Goal: Task Accomplishment & Management: Complete application form

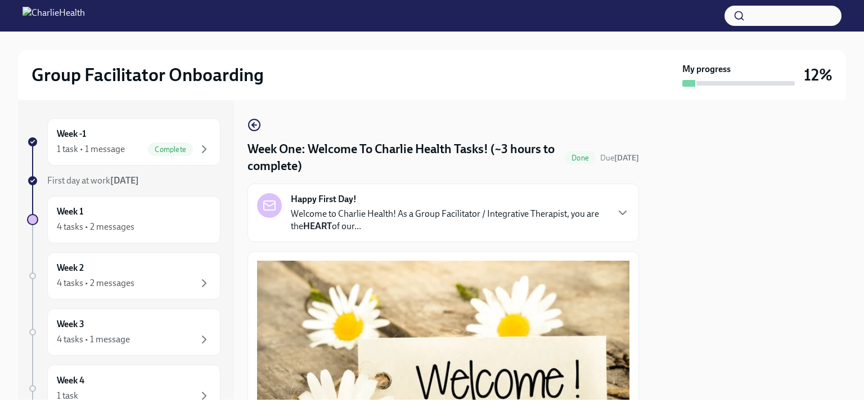
scroll to position [1505, 0]
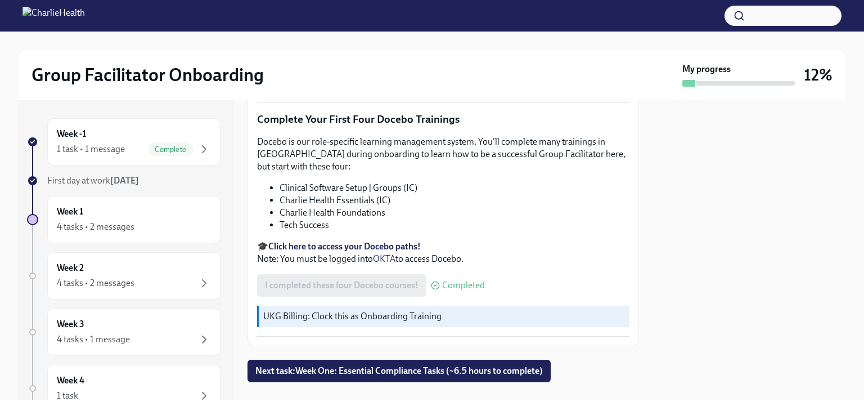
click at [377, 310] on p "UKG Billing: Clock this as Onboarding Training" at bounding box center [444, 316] width 362 height 12
click at [425, 359] on button "Next task : Week One: Essential Compliance Tasks (~6.5 hours to complete)" at bounding box center [398, 370] width 303 height 22
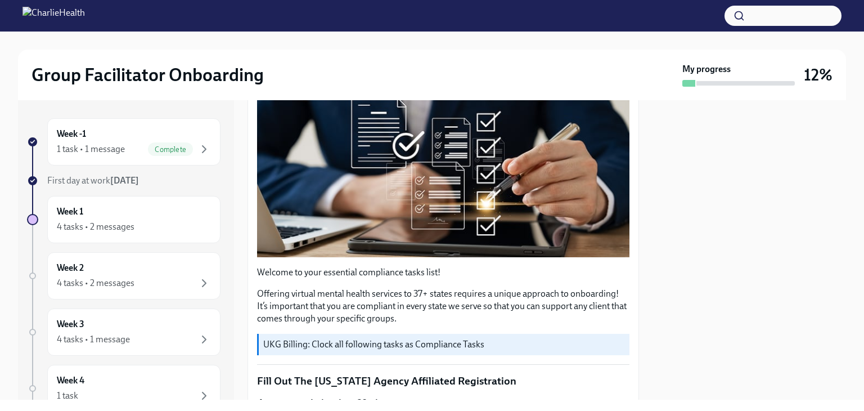
scroll to position [225, 0]
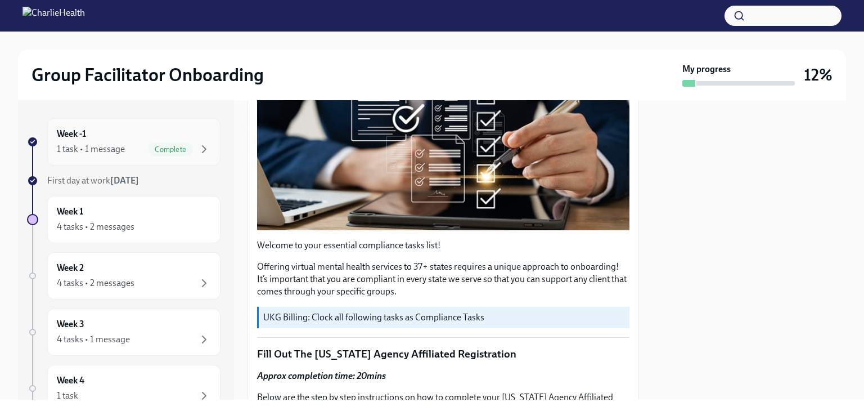
click at [76, 137] on h6 "Week -1" at bounding box center [71, 134] width 29 height 12
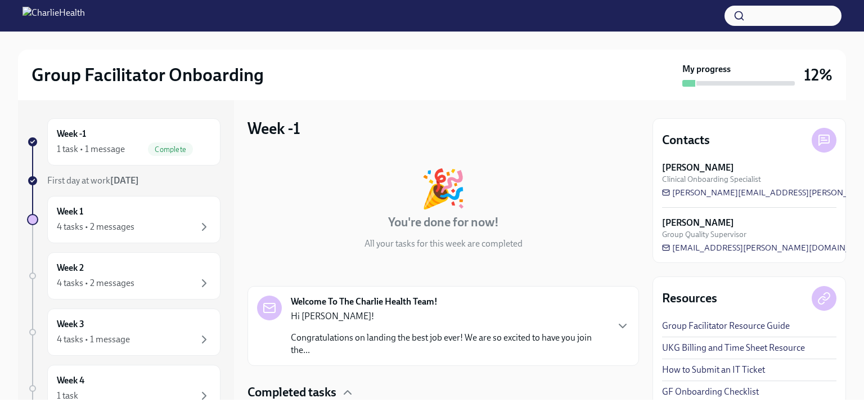
scroll to position [83, 0]
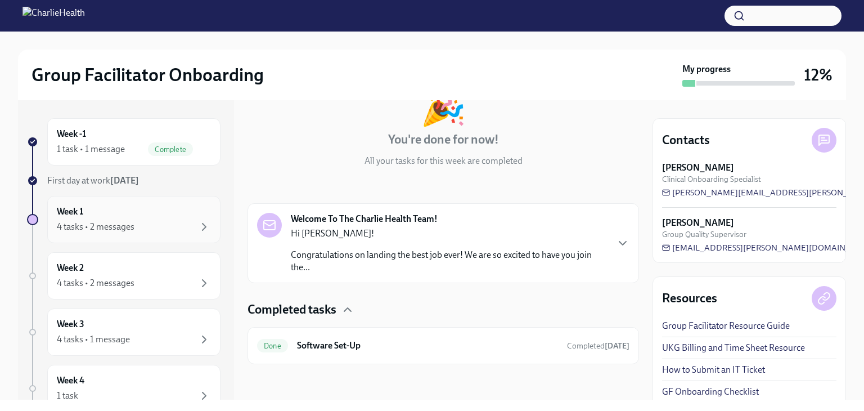
click at [105, 222] on div "4 tasks • 2 messages" at bounding box center [96, 226] width 78 height 12
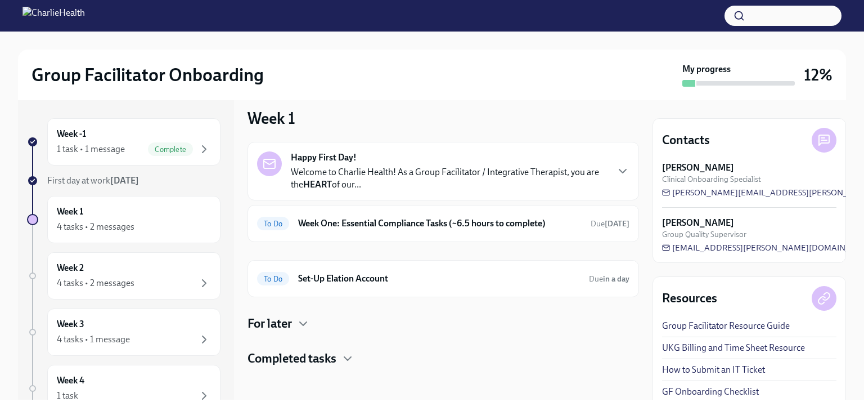
scroll to position [13, 0]
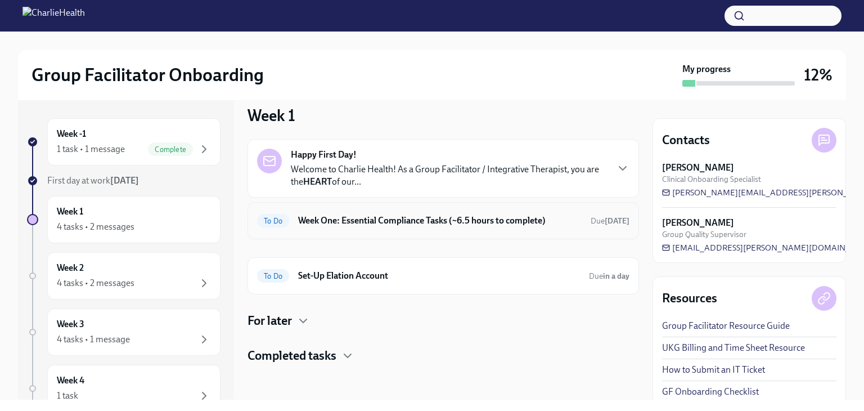
click at [375, 218] on h6 "Week One: Essential Compliance Tasks (~6.5 hours to complete)" at bounding box center [439, 220] width 283 height 12
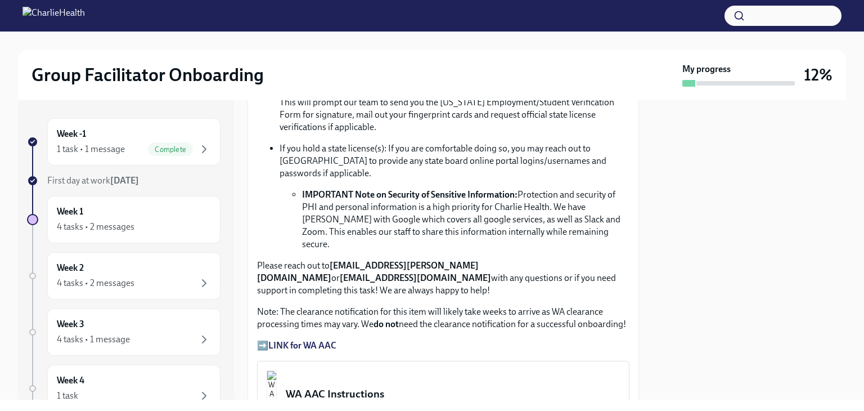
scroll to position [731, 0]
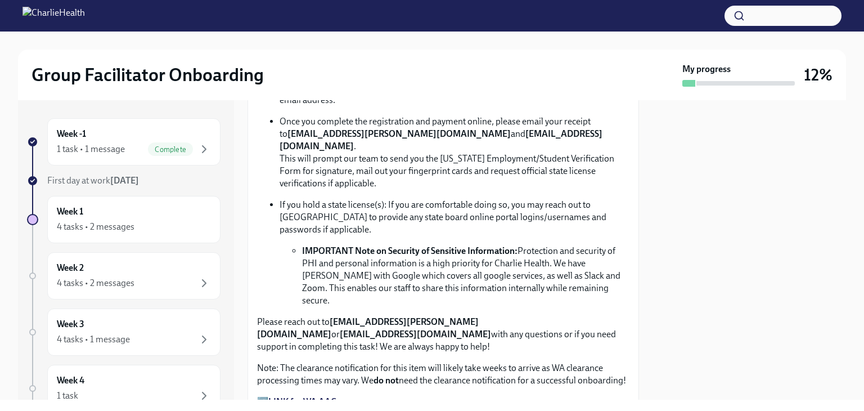
click at [373, 316] on strong "[EMAIL_ADDRESS][PERSON_NAME][DOMAIN_NAME]" at bounding box center [368, 327] width 222 height 23
click at [369, 316] on strong "[EMAIL_ADDRESS][PERSON_NAME][DOMAIN_NAME]" at bounding box center [368, 327] width 222 height 23
drag, startPoint x: 472, startPoint y: 286, endPoint x: 329, endPoint y: 289, distance: 143.4
click at [329, 315] on p "Please reach out to [EMAIL_ADDRESS][PERSON_NAME][DOMAIN_NAME] or [EMAIL_ADDRESS…" at bounding box center [443, 333] width 372 height 37
copy p "[EMAIL_ADDRESS][PERSON_NAME][DOMAIN_NAME]"
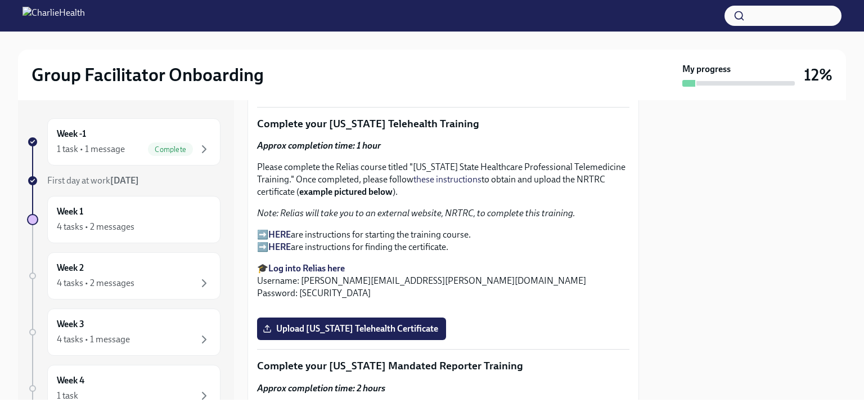
scroll to position [1586, 0]
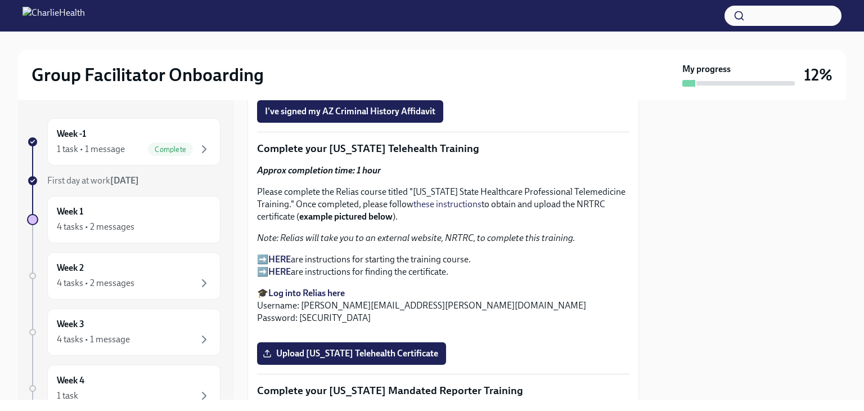
click at [265, 253] on p "➡️ HERE are instructions for starting the training course. ➡️ HERE are instruct…" at bounding box center [443, 265] width 372 height 25
click at [263, 253] on p "➡️ HERE are instructions for starting the training course. ➡️ HERE are instruct…" at bounding box center [443, 265] width 372 height 25
click at [286, 254] on strong "HERE" at bounding box center [279, 259] width 22 height 11
click at [291, 287] on strong "Log into Relias here" at bounding box center [306, 292] width 76 height 11
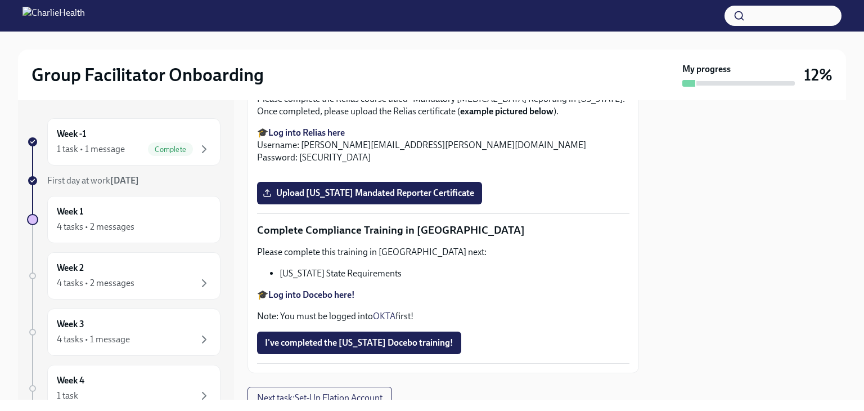
scroll to position [1924, 0]
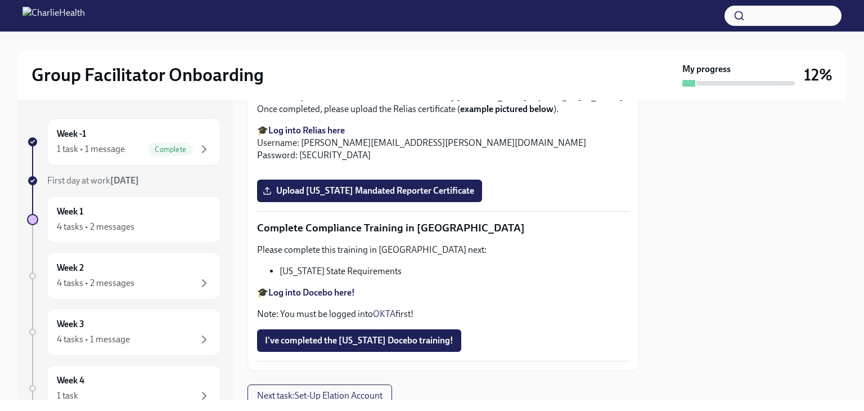
click at [357, 21] on span "Upload [US_STATE] Telehealth Certificate" at bounding box center [351, 15] width 173 height 11
click at [0, 0] on input "Upload [US_STATE] Telehealth Certificate" at bounding box center [0, 0] width 0 height 0
click at [353, 21] on span "Upload [US_STATE] Telehealth Certificate" at bounding box center [351, 15] width 173 height 11
click at [0, 0] on input "Upload [US_STATE] Telehealth Certificate" at bounding box center [0, 0] width 0 height 0
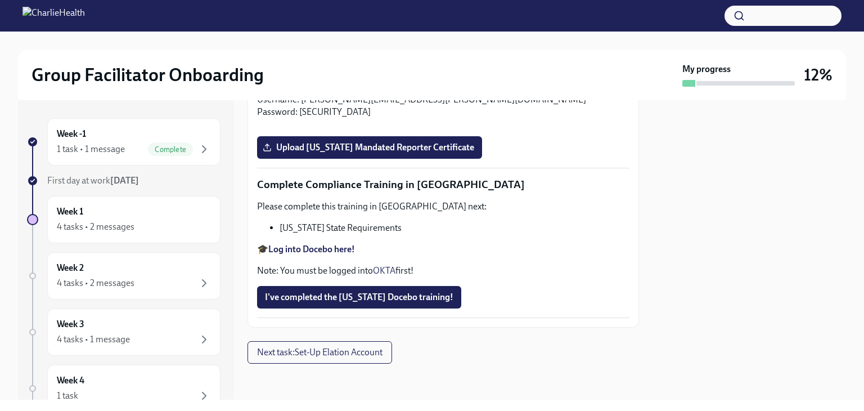
scroll to position [2205, 0]
